Goal: Complete application form

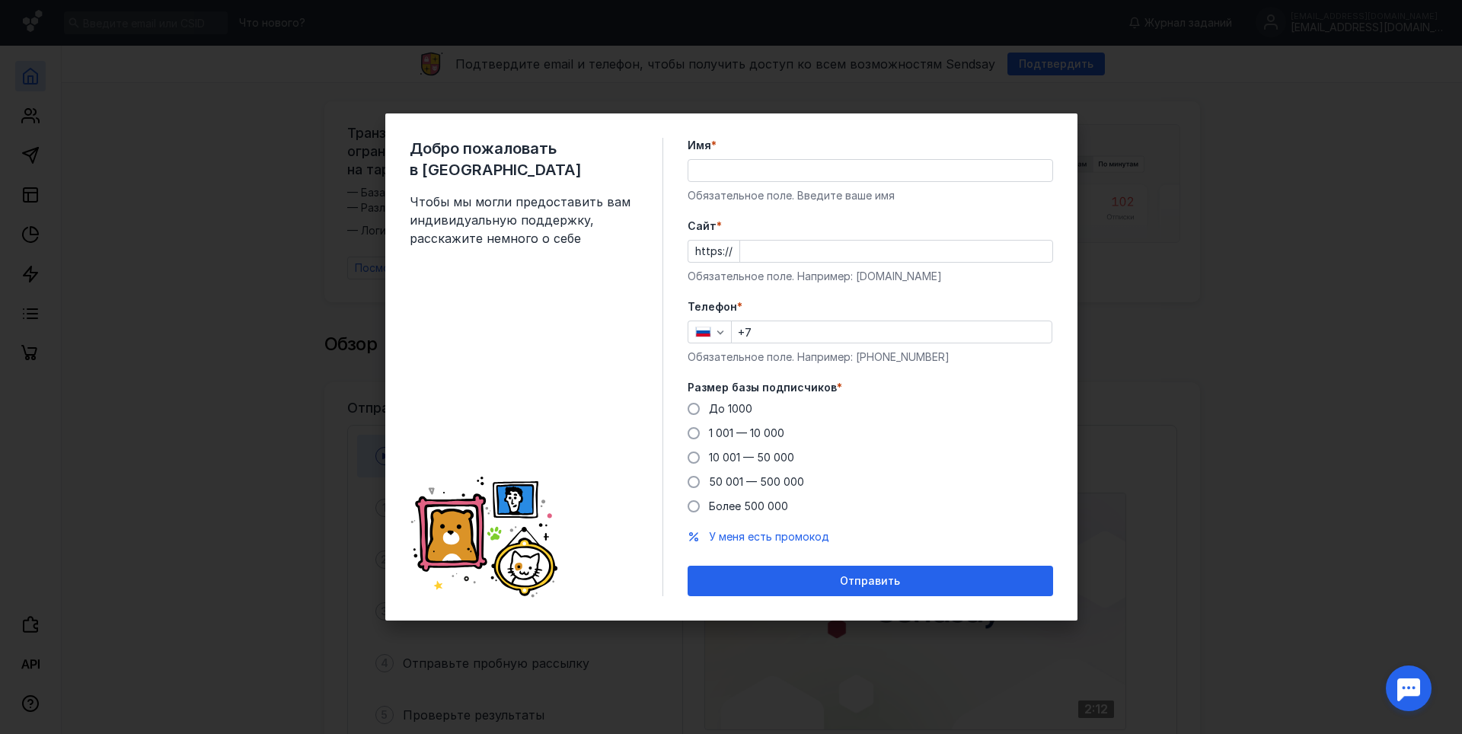
click at [720, 158] on div "Имя * Обязательное поле. Введите ваше имя" at bounding box center [870, 170] width 365 height 65
click at [720, 174] on input "Имя *" at bounding box center [870, 170] width 364 height 21
type input "[DEMOGRAPHIC_DATA]"
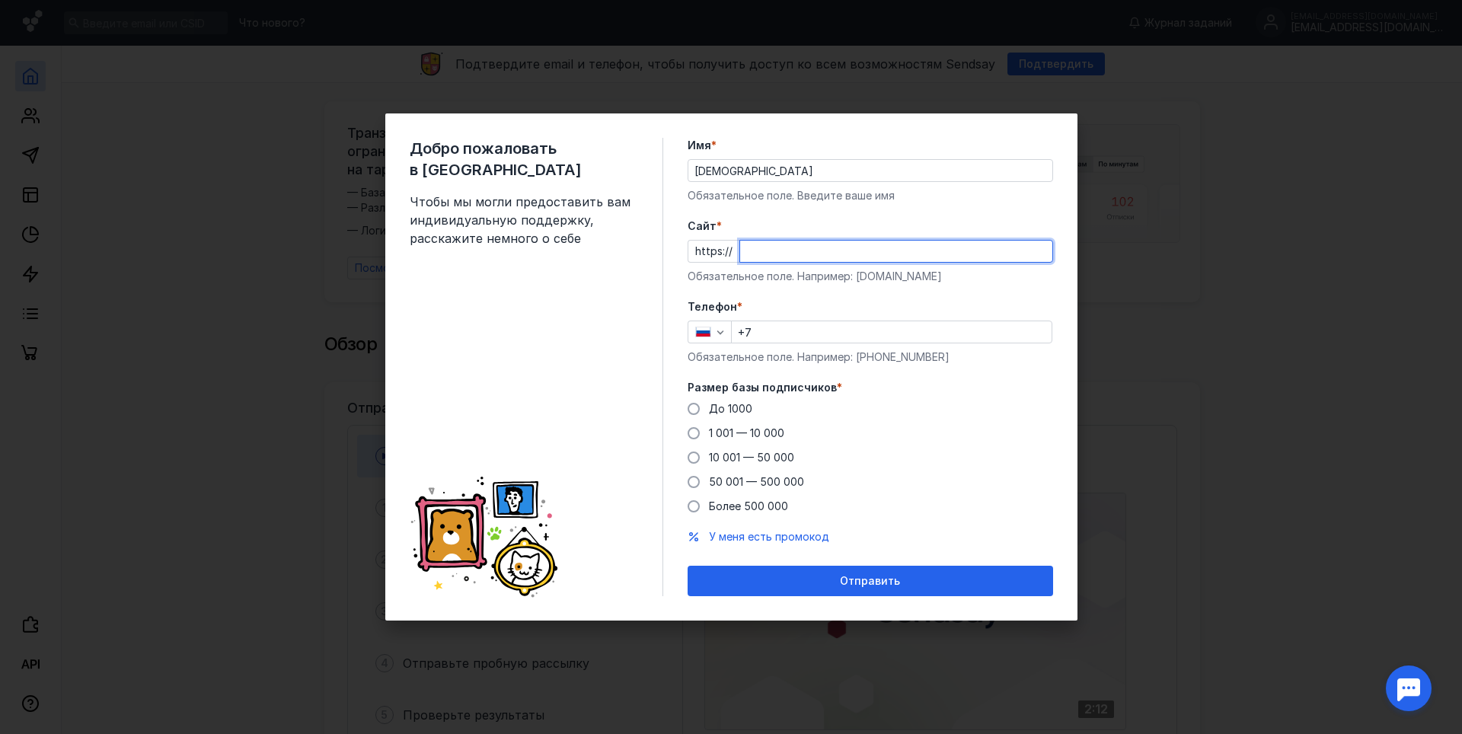
click at [749, 255] on input "Cайт *" at bounding box center [896, 251] width 312 height 21
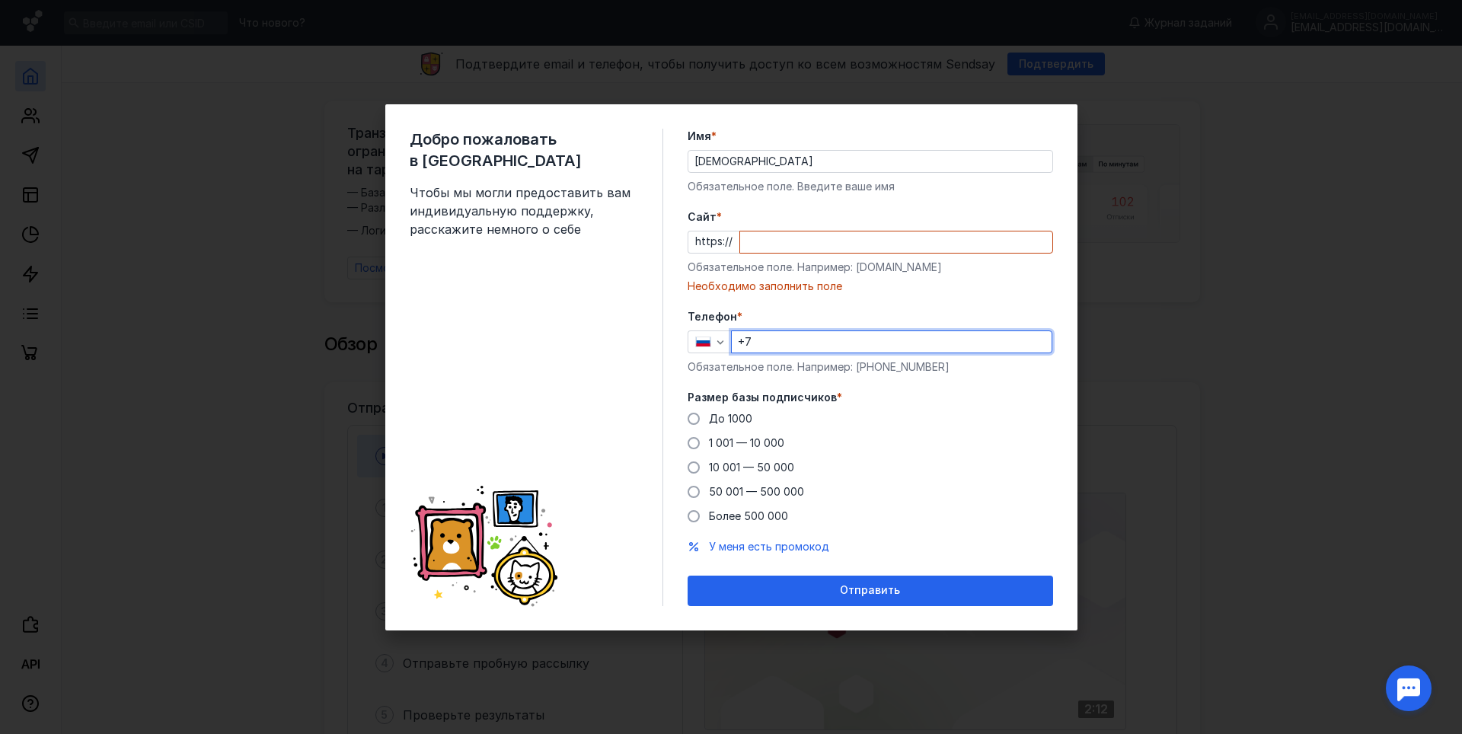
click at [774, 345] on input "+7" at bounding box center [892, 341] width 320 height 21
type input "[PHONE_NUMBER]"
click at [693, 417] on span at bounding box center [694, 419] width 12 height 12
click at [0, 0] on input "До 1000" at bounding box center [0, 0] width 0 height 0
